Goal: Check status: Check status

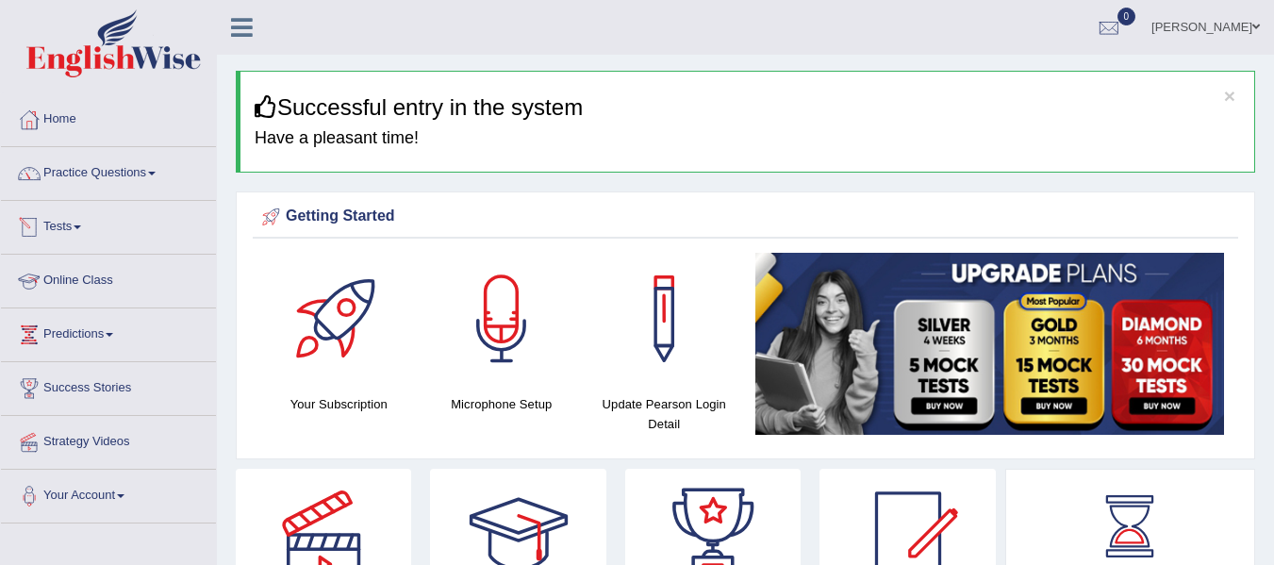
click at [42, 230] on div at bounding box center [29, 227] width 28 height 28
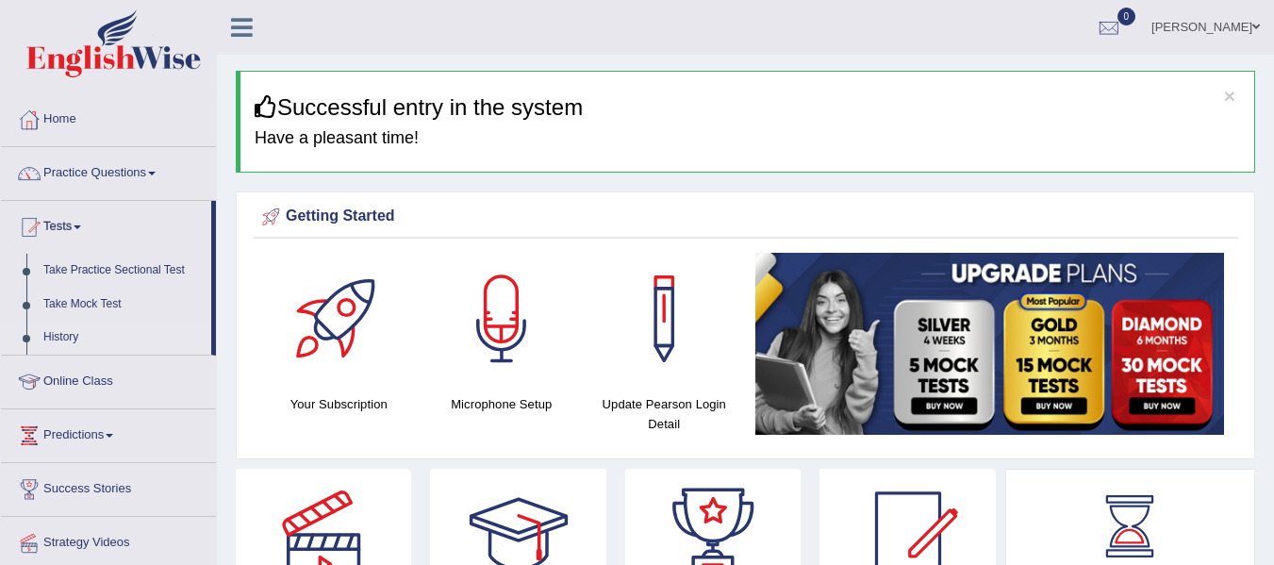
click at [67, 340] on link "History" at bounding box center [123, 338] width 176 height 34
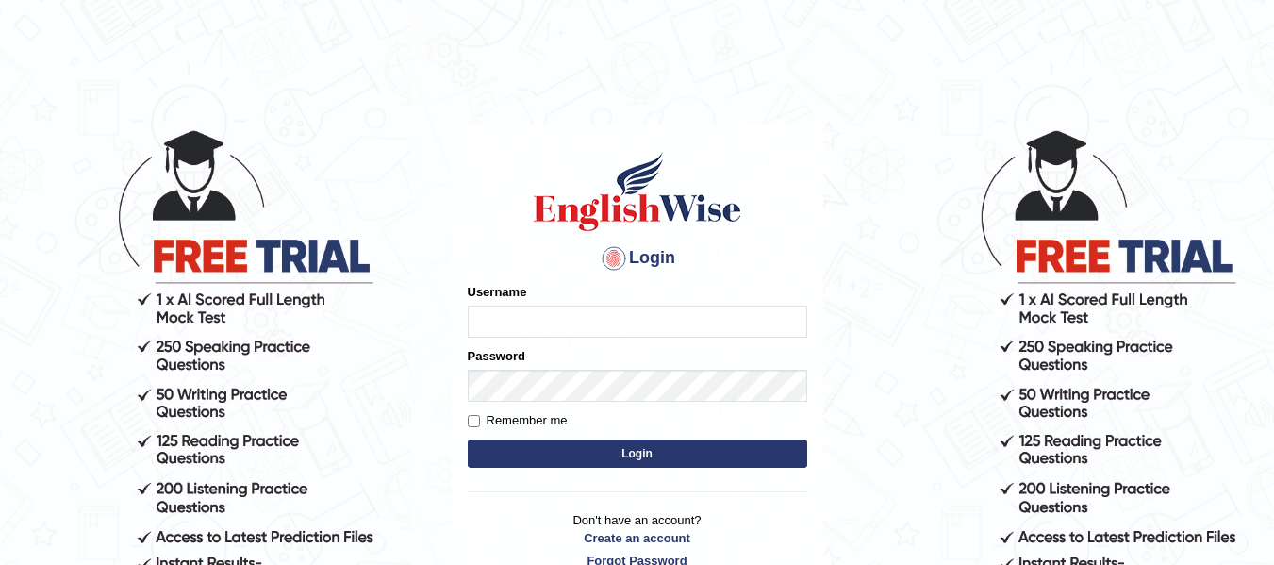
type input "jsantiago"
click at [557, 447] on button "Login" at bounding box center [638, 454] width 340 height 28
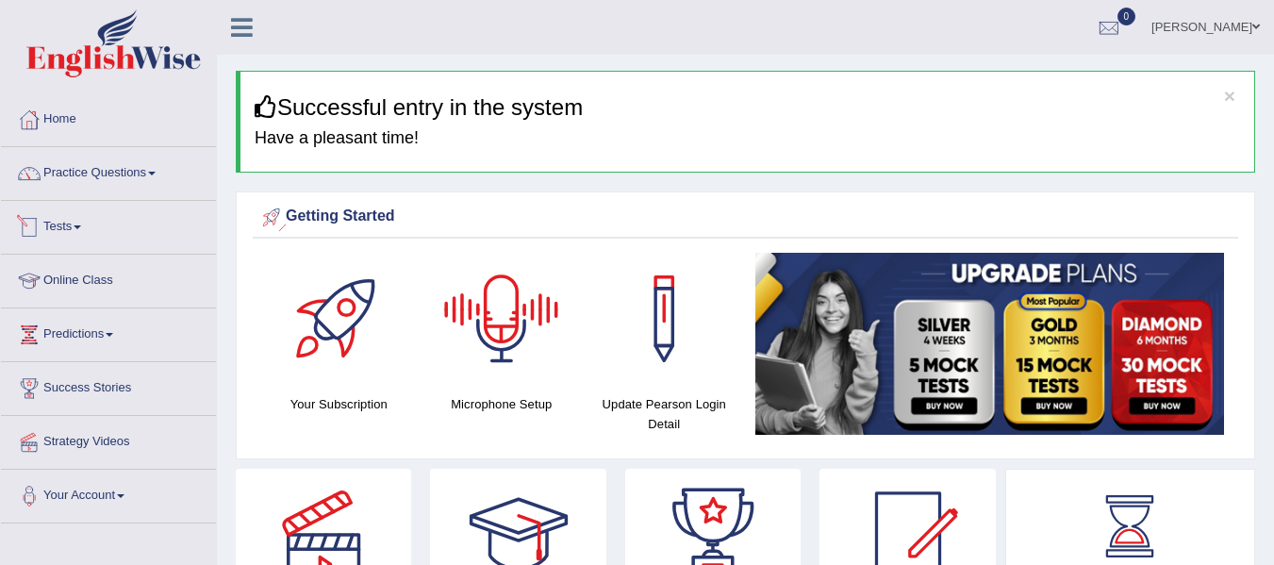
click at [78, 229] on link "Tests" at bounding box center [108, 224] width 215 height 47
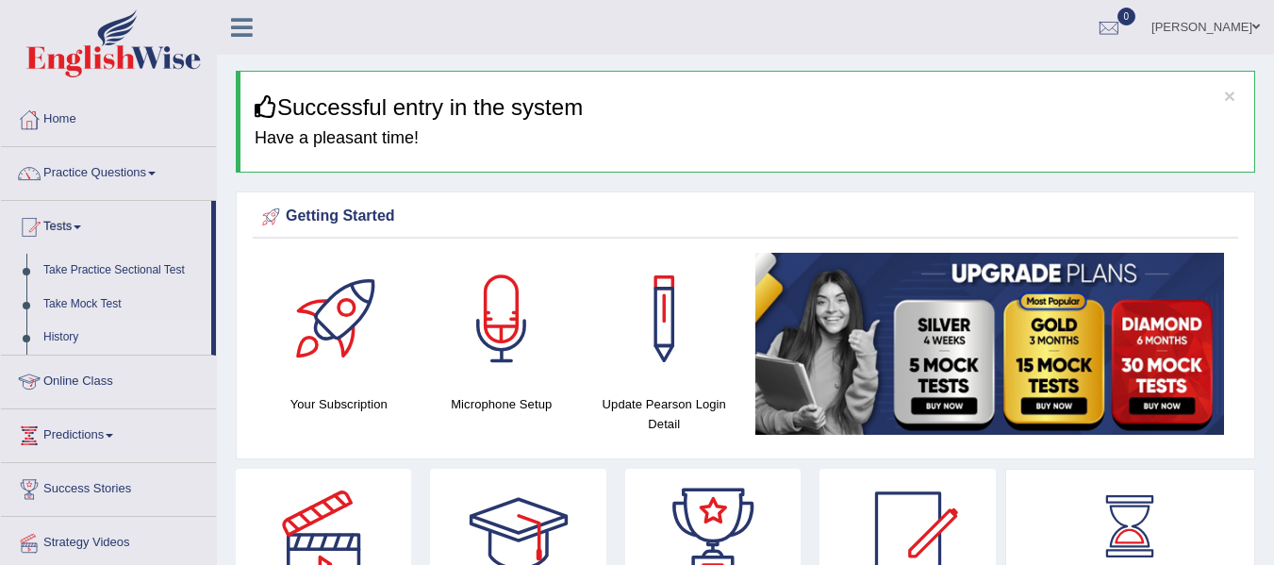
click at [64, 335] on link "History" at bounding box center [123, 338] width 176 height 34
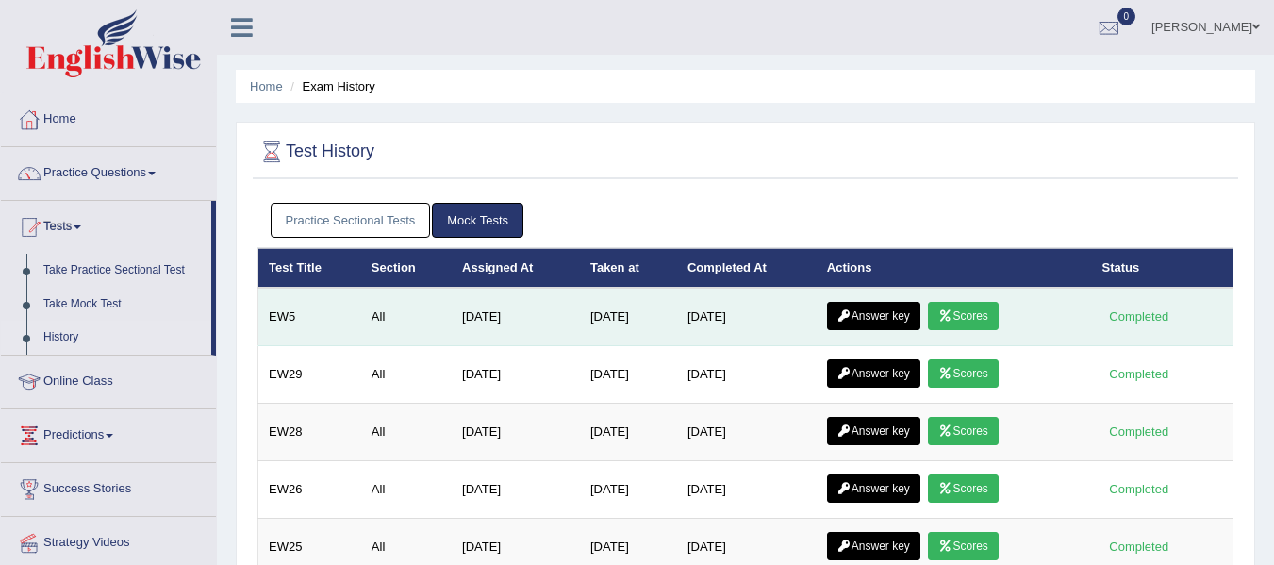
click at [905, 318] on link "Answer key" at bounding box center [873, 316] width 93 height 28
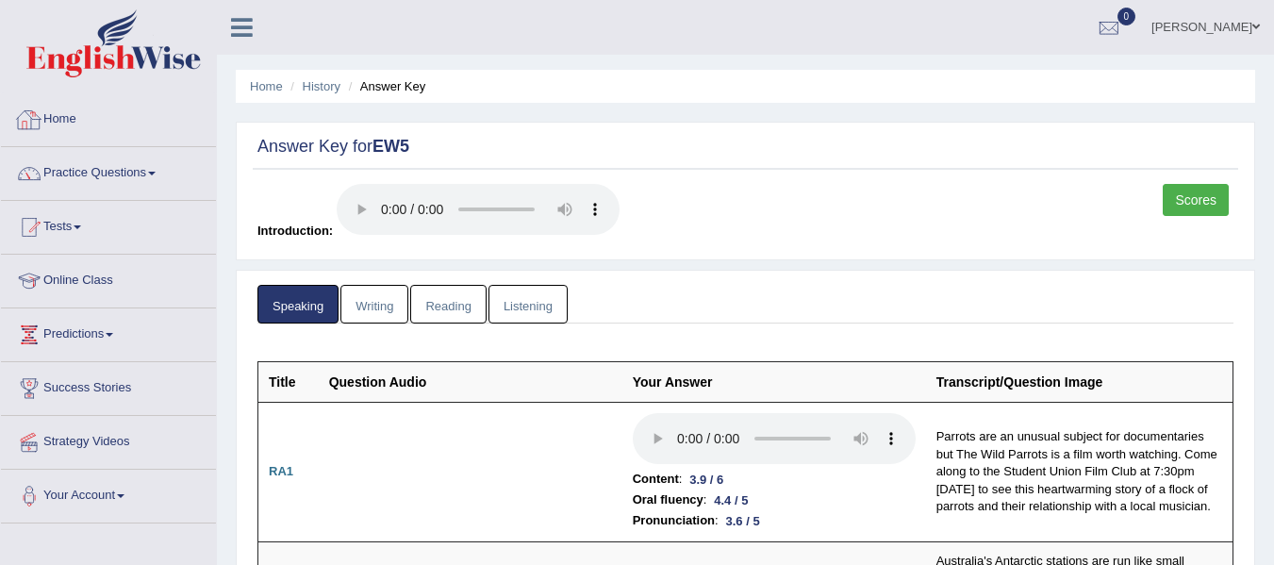
click at [125, 122] on link "Home" at bounding box center [108, 116] width 215 height 47
